Goal: Navigation & Orientation: Find specific page/section

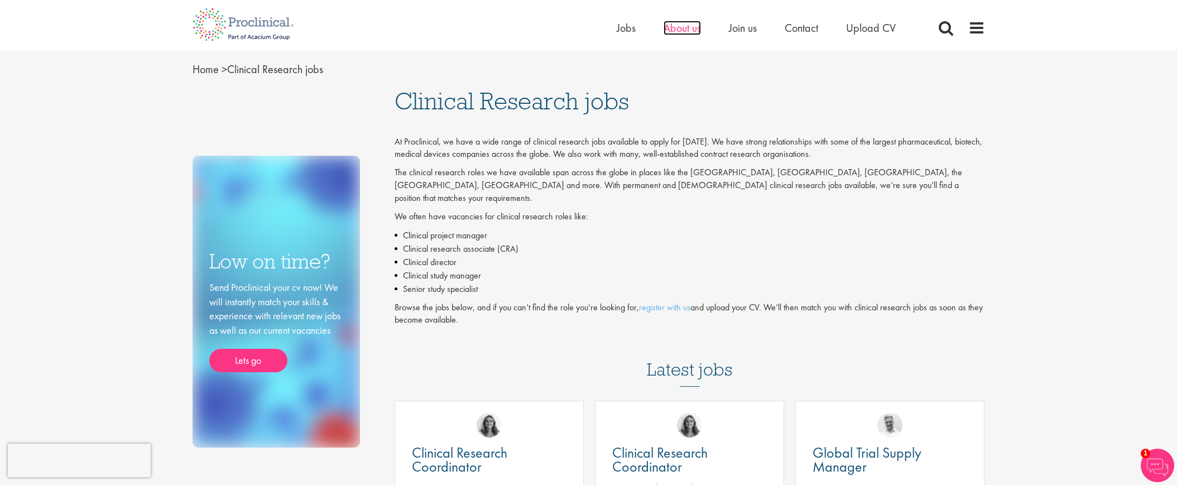
click at [680, 27] on span "About us" at bounding box center [682, 28] width 37 height 15
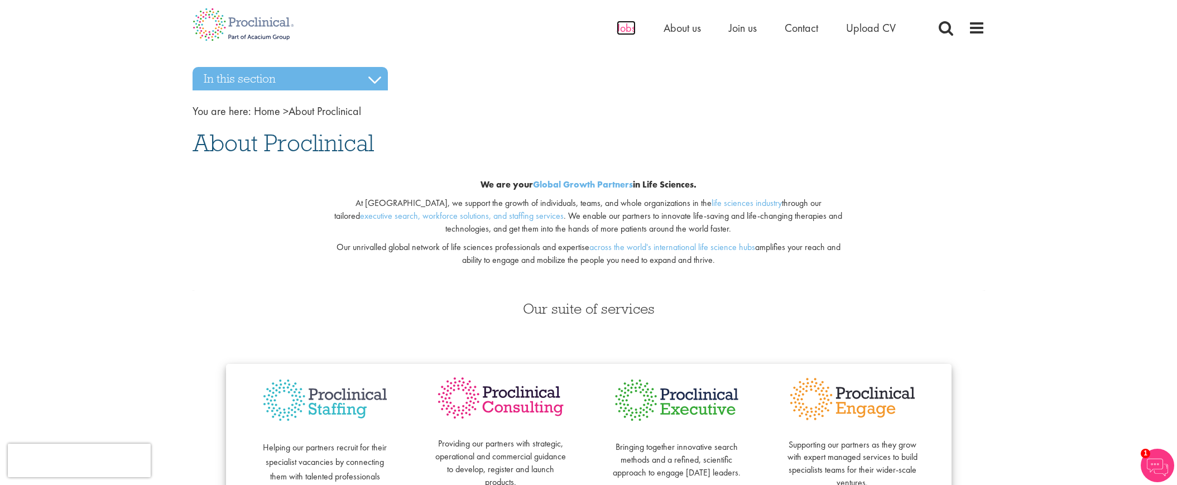
click at [629, 28] on span "Jobs" at bounding box center [626, 28] width 19 height 15
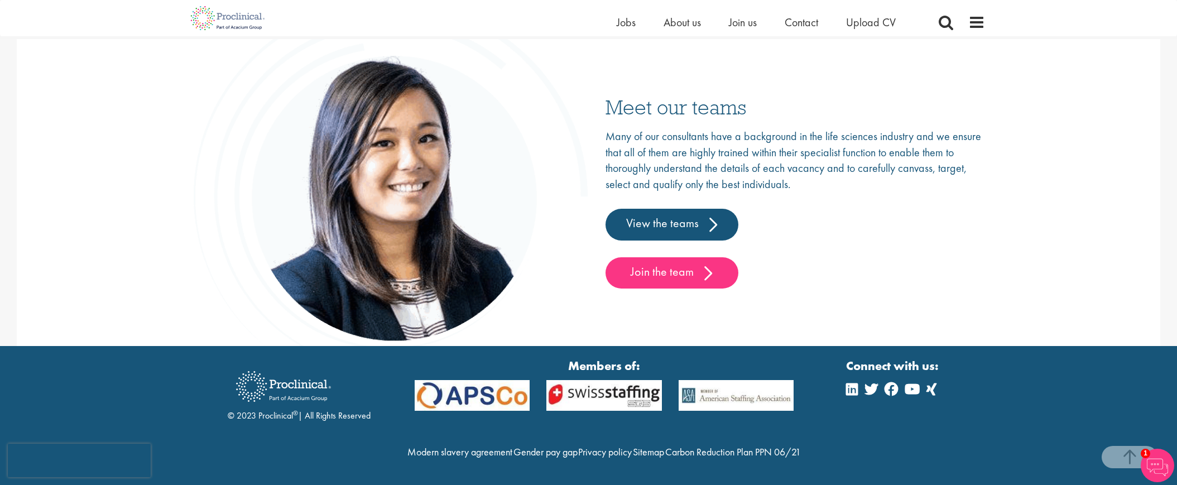
scroll to position [1747, 0]
